Goal: Task Accomplishment & Management: Use online tool/utility

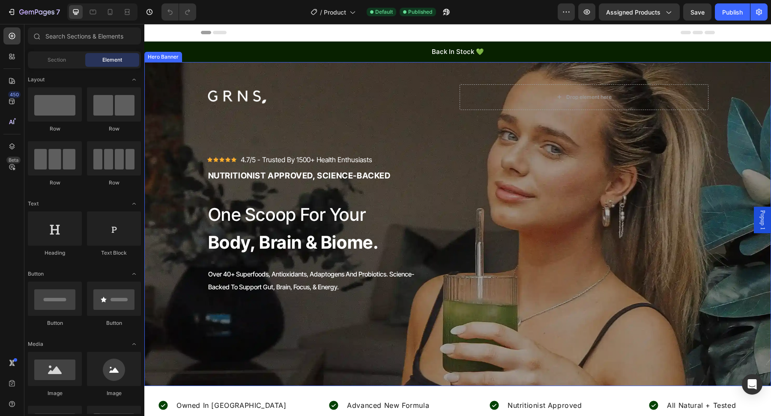
click at [522, 62] on div "Image Drop element here Row Icon Icon Icon Icon Icon Icon List Hoz 4.7/5 - Trus…" at bounding box center [458, 189] width 523 height 255
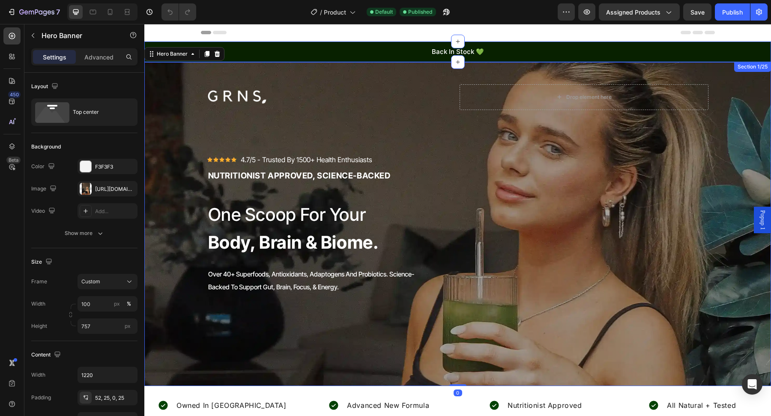
click at [523, 60] on div "back in stock 💚 Heading Row Carousel Row Section 1/25" at bounding box center [457, 52] width 627 height 21
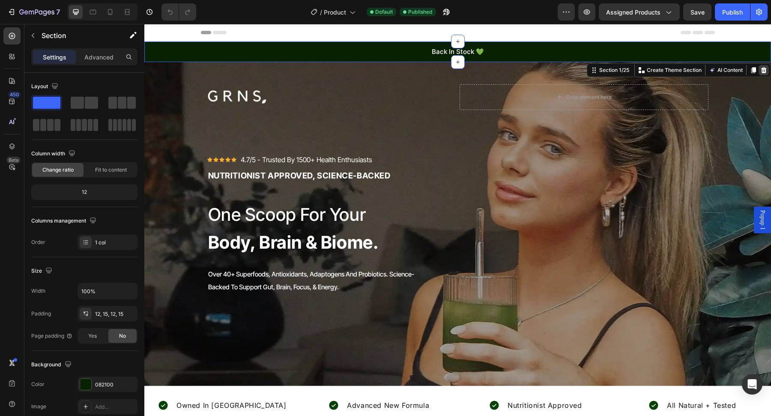
click at [763, 75] on div at bounding box center [764, 70] width 10 height 10
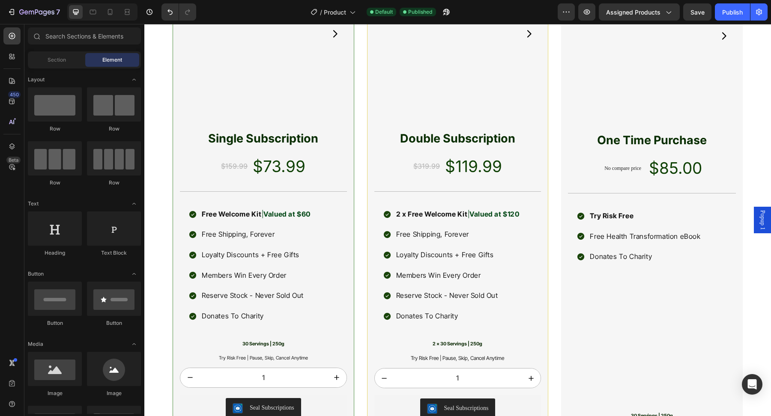
scroll to position [257, 0]
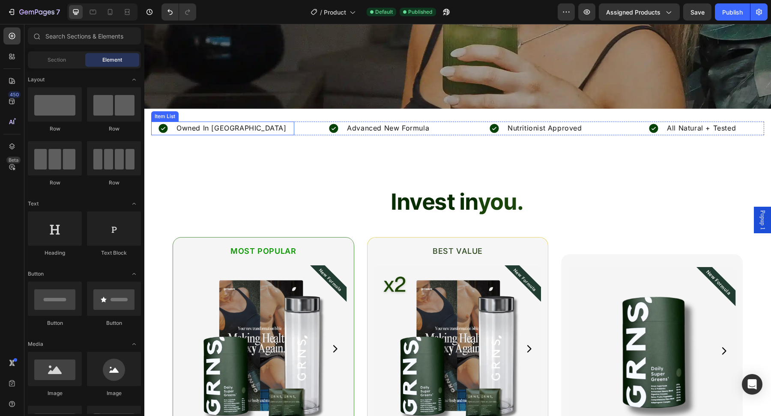
click at [227, 126] on p "Owned In [GEOGRAPHIC_DATA]" at bounding box center [231, 128] width 110 height 11
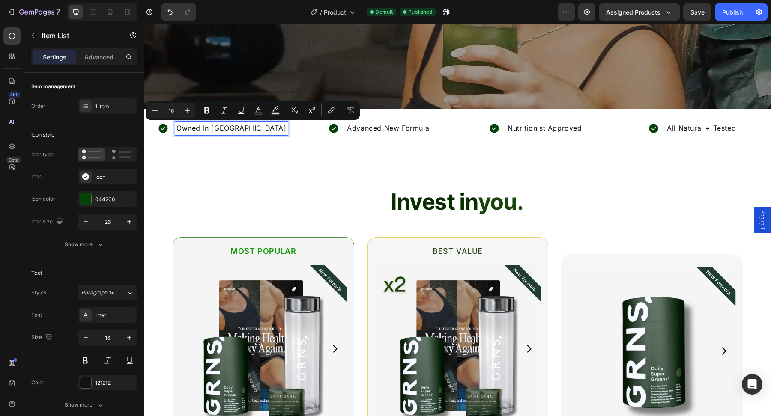
click at [237, 126] on p "Owned In [GEOGRAPHIC_DATA]" at bounding box center [231, 128] width 110 height 11
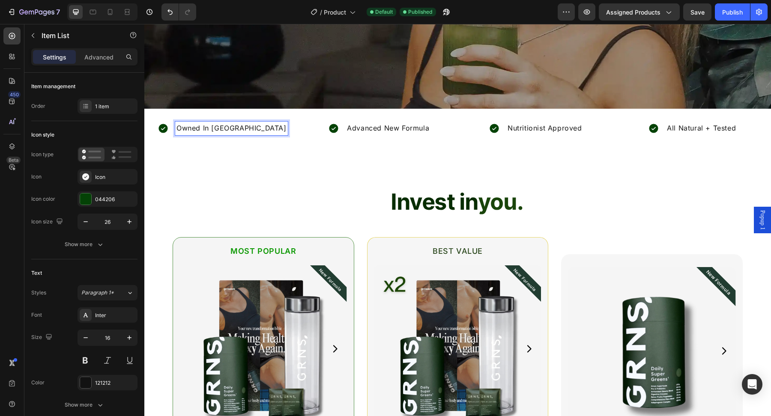
click at [234, 126] on p "Owned In [GEOGRAPHIC_DATA]" at bounding box center [231, 128] width 110 height 11
click at [245, 131] on p "[GEOGRAPHIC_DATA]" at bounding box center [231, 128] width 75 height 11
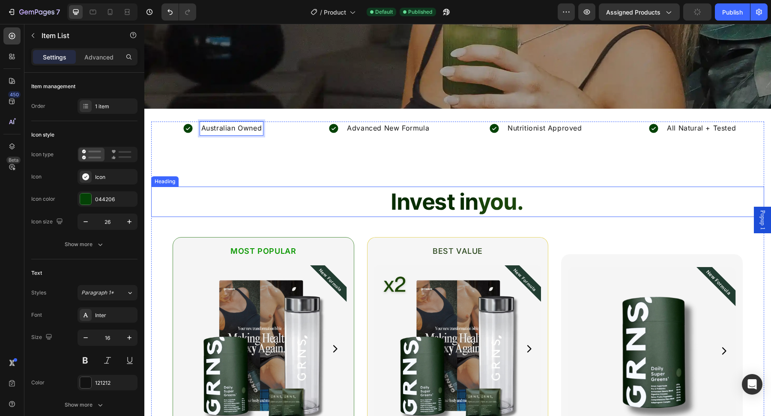
drag, startPoint x: 257, startPoint y: 202, endPoint x: 320, endPoint y: 220, distance: 65.8
click at [257, 202] on h2 "Invest in you." at bounding box center [457, 202] width 613 height 31
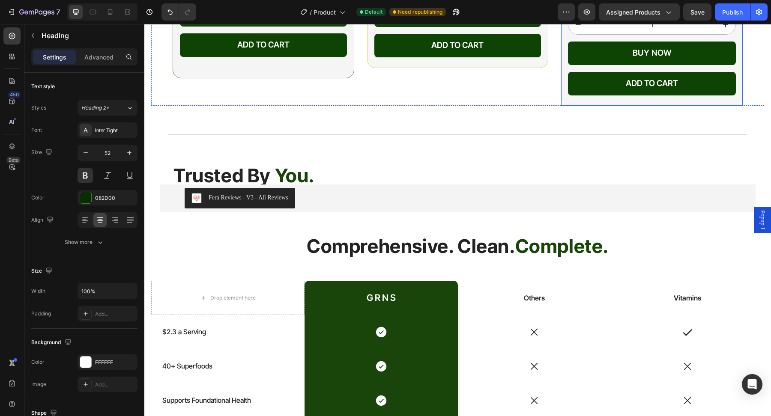
scroll to position [1104, 0]
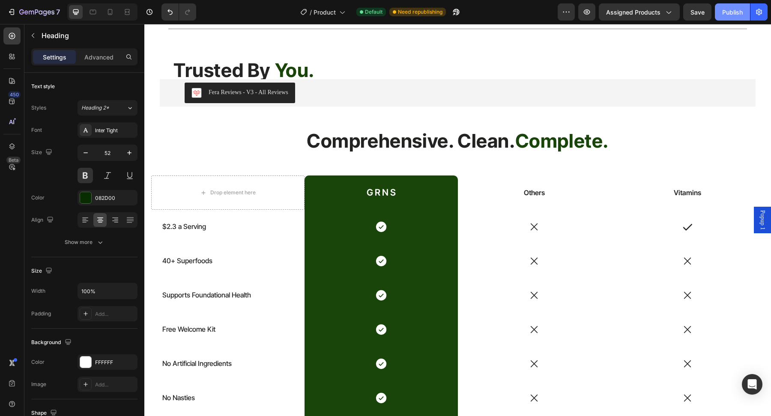
click at [724, 12] on div "Publish" at bounding box center [732, 12] width 21 height 9
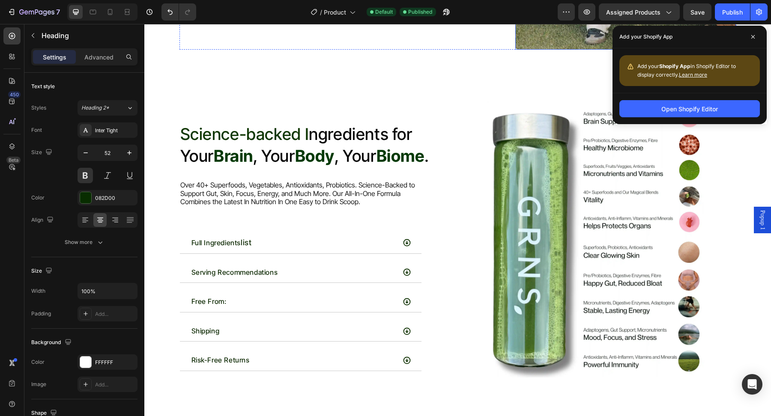
scroll to position [2642, 0]
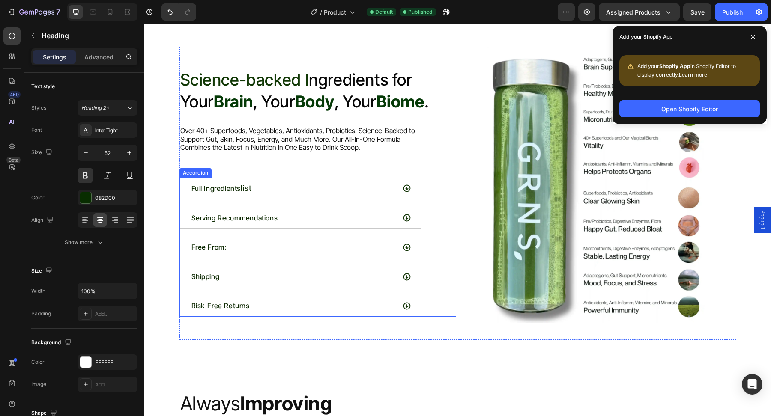
click at [400, 185] on div "Full Ingredients list" at bounding box center [301, 188] width 242 height 21
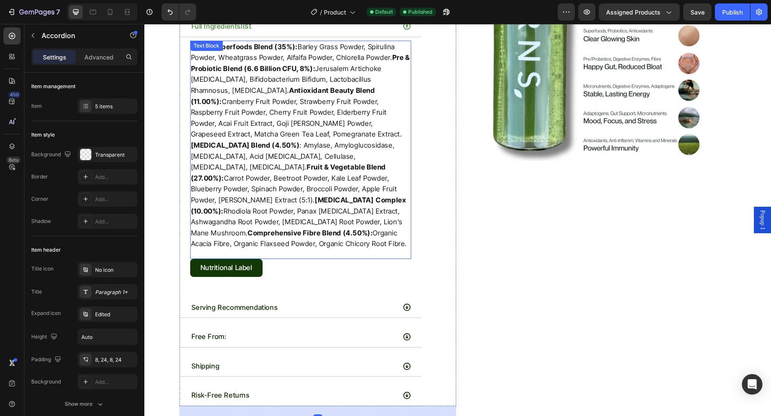
scroll to position [2814, 0]
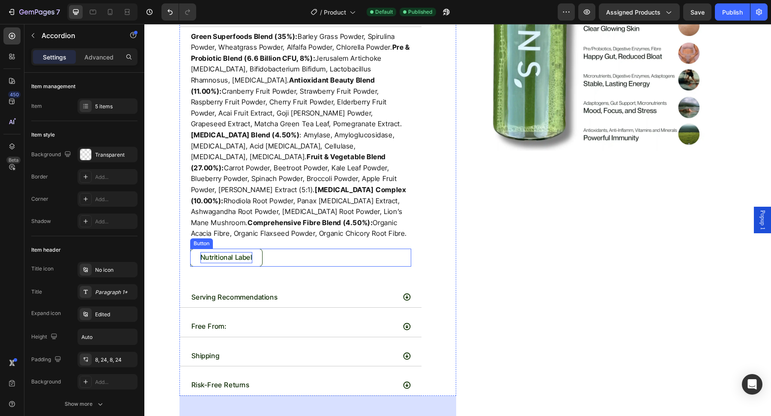
click at [235, 252] on p "Nutritional Label" at bounding box center [226, 257] width 52 height 11
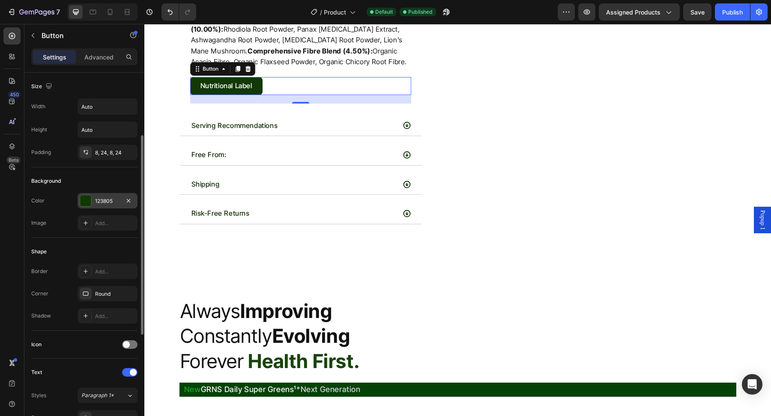
scroll to position [311, 0]
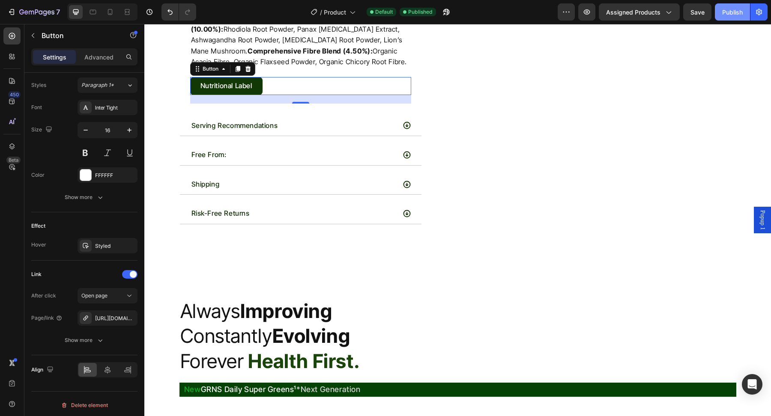
click at [726, 9] on div "Publish" at bounding box center [732, 12] width 21 height 9
